Goal: Information Seeking & Learning: Learn about a topic

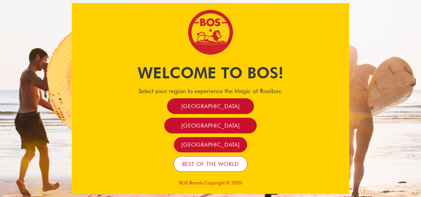
click at [220, 166] on span "Rest of the world" at bounding box center [210, 164] width 57 height 7
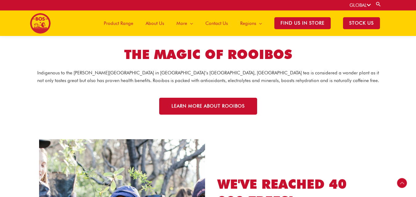
scroll to position [761, 0]
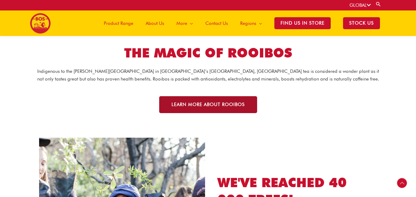
click at [195, 110] on link "LEARN MORE ABOUT ROOIBOS" at bounding box center [208, 104] width 98 height 17
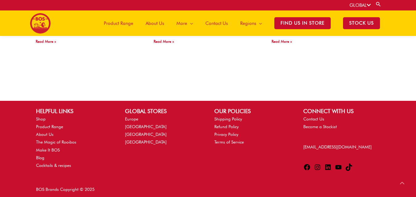
scroll to position [790, 0]
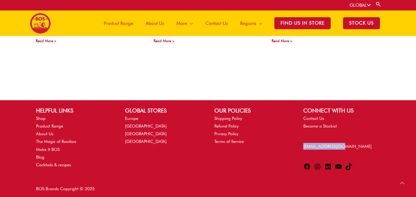
drag, startPoint x: 298, startPoint y: 145, endPoint x: 345, endPoint y: 145, distance: 47.7
click at [345, 145] on div "CONNECT WITH US Contact Us Become a Stockist [EMAIL_ADDRESS][DOMAIN_NAME] Faceb…" at bounding box center [341, 140] width 89 height 67
click at [317, 144] on link "[EMAIL_ADDRESS][DOMAIN_NAME]" at bounding box center [337, 146] width 68 height 5
